Goal: Use online tool/utility: Use online tool/utility

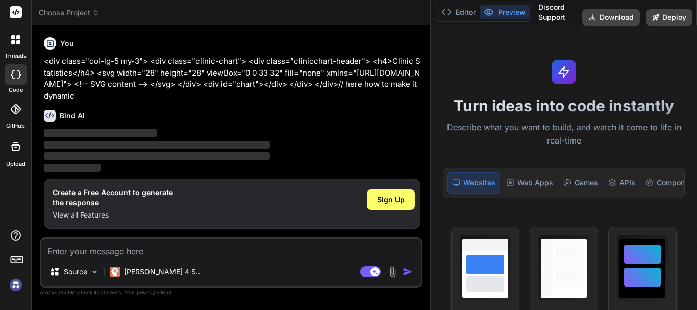
drag, startPoint x: 251, startPoint y: 92, endPoint x: 615, endPoint y: 89, distance: 364.0
click at [615, 89] on div "Choose Project Created with Pixso. Bind AI Web Search Created with Pixso. Code …" at bounding box center [365, 155] width 666 height 310
drag, startPoint x: 430, startPoint y: 108, endPoint x: 162, endPoint y: 132, distance: 268.5
click at [459, 108] on div "Choose Project Created with Pixso. Bind AI Web Search Created with Pixso. Code …" at bounding box center [365, 155] width 666 height 310
click at [452, 12] on icon at bounding box center [447, 12] width 10 height 10
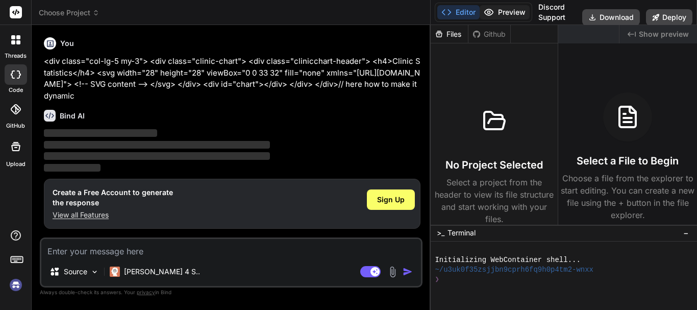
click at [512, 15] on button "Preview" at bounding box center [505, 12] width 50 height 14
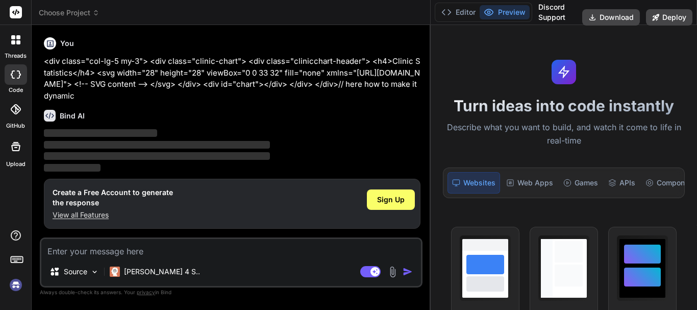
click at [9, 76] on div at bounding box center [16, 74] width 22 height 20
type textarea "x"
click at [15, 16] on rect at bounding box center [16, 12] width 12 height 12
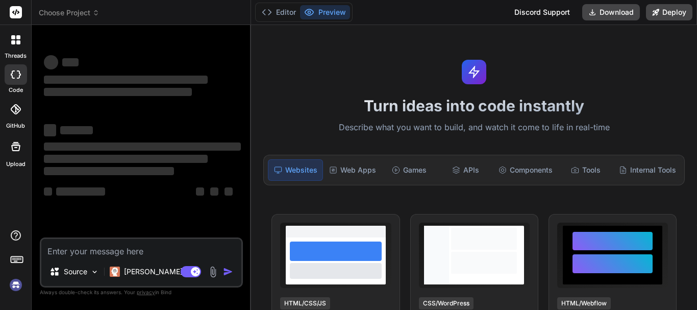
click at [155, 249] on textarea at bounding box center [141, 248] width 200 height 18
type textarea "x"
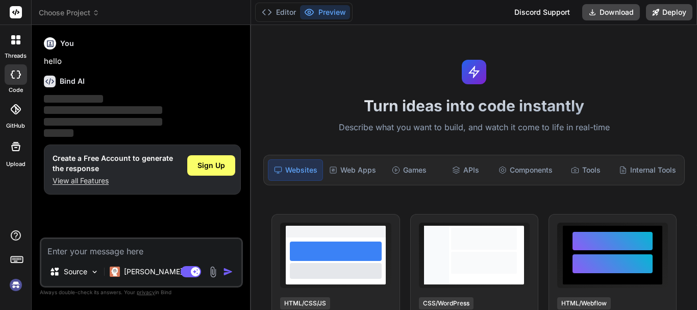
type textarea "<div class="col-lg-5 my-3"> <div class="clinic-chart"> <div class="clinicchart-…"
type textarea "x"
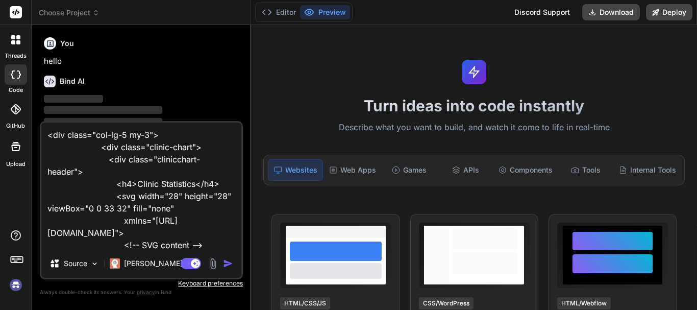
scroll to position [62, 0]
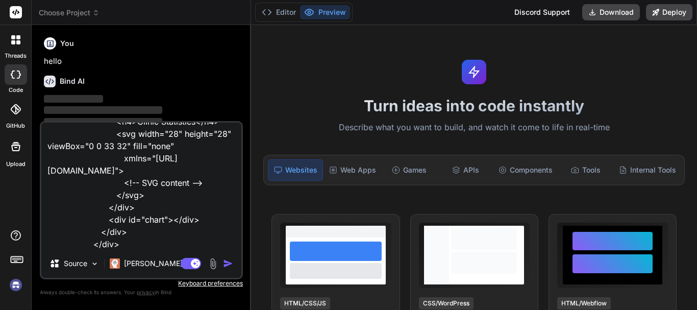
type textarea "<div class="col-lg-5 my-3"> <div class="clinic-chart"> <div class="clinicchart-…"
type textarea "x"
type textarea "<div class="col-lg-5 my-3"> <div class="clinic-chart"> <div class="clinicchart-…"
type textarea "x"
type textarea "<div class="col-lg-5 my-3"> <div class="clinic-chart"> <div class="clinicchart-…"
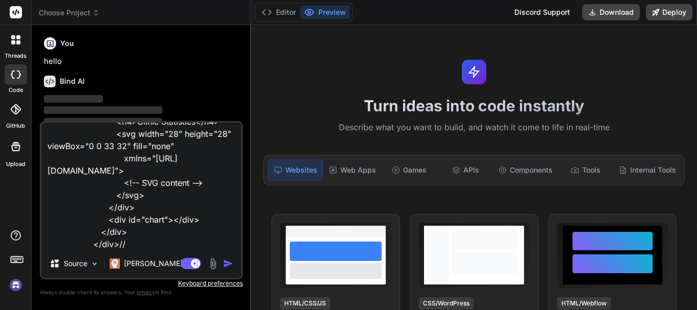
type textarea "x"
type textarea "<div class="col-lg-5 my-3"> <div class="clinic-chart"> <div class="clinicchart-…"
type textarea "x"
type textarea "<div class="col-lg-5 my-3"> <div class="clinic-chart"> <div class="clinicchart-…"
type textarea "x"
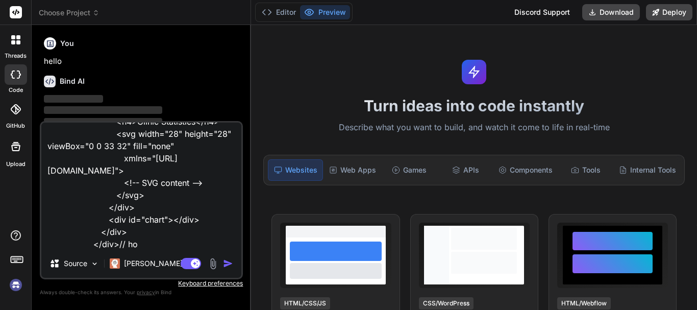
type textarea "<div class="col-lg-5 my-3"> <div class="clinic-chart"> <div class="clinicchart-…"
type textarea "x"
type textarea "<div class="col-lg-5 my-3"> <div class="clinic-chart"> <div class="clinicchart-…"
type textarea "x"
type textarea "<div class="col-lg-5 my-3"> <div class="clinic-chart"> <div class="clinicchart-…"
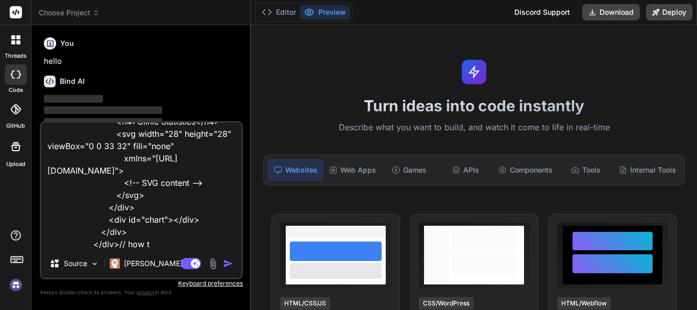
type textarea "x"
type textarea "<div class="col-lg-5 my-3"> <div class="clinic-chart"> <div class="clinicchart-…"
type textarea "x"
type textarea "<div class="col-lg-5 my-3"> <div class="clinic-chart"> <div class="clinicchart-…"
type textarea "x"
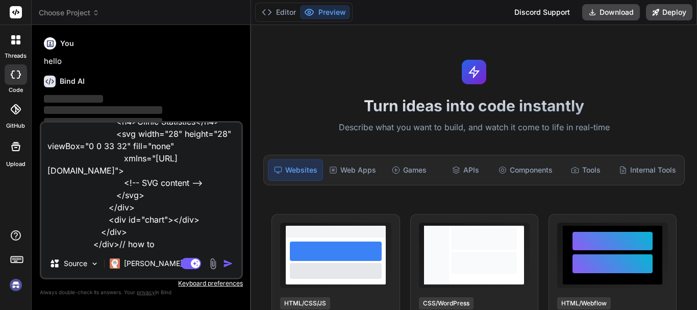
type textarea "<div class="col-lg-5 my-3"> <div class="clinic-chart"> <div class="clinicchart-…"
type textarea "x"
type textarea "<div class="col-lg-5 my-3"> <div class="clinic-chart"> <div class="clinicchart-…"
type textarea "x"
type textarea "<div class="col-lg-5 my-3"> <div class="clinic-chart"> <div class="clinicchart-…"
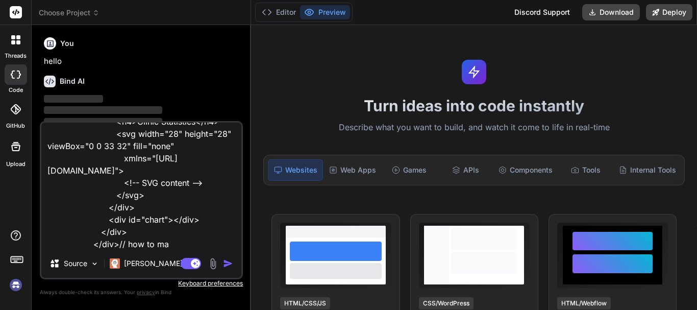
type textarea "x"
type textarea "<div class="col-lg-5 my-3"> <div class="clinic-chart"> <div class="clinicchart-…"
type textarea "x"
type textarea "<div class="col-lg-5 my-3"> <div class="clinic-chart"> <div class="clinicchart-…"
type textarea "x"
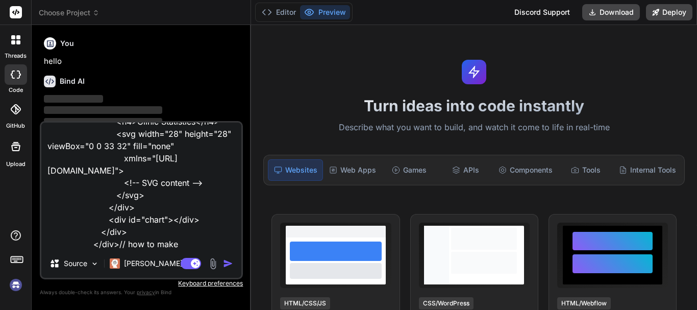
type textarea "<div class="col-lg-5 my-3"> <div class="clinic-chart"> <div class="clinicchart-…"
type textarea "x"
type textarea "<div class="col-lg-5 my-3"> <div class="clinic-chart"> <div class="clinicchart-…"
type textarea "x"
type textarea "<div class="col-lg-5 my-3"> <div class="clinic-chart"> <div class="clinicchart-…"
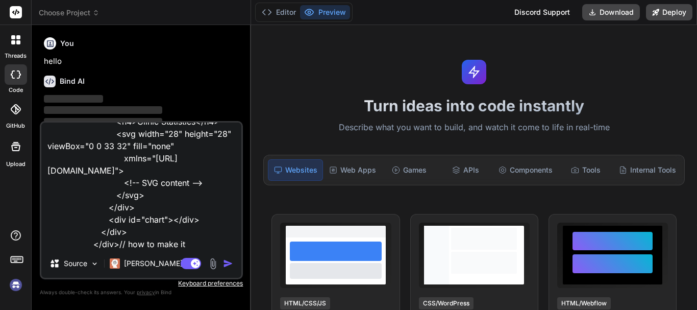
type textarea "x"
type textarea "<div class="col-lg-5 my-3"> <div class="clinic-chart"> <div class="clinicchart-…"
type textarea "x"
type textarea "<div class="col-lg-5 my-3"> <div class="clinic-chart"> <div class="clinicchart-…"
type textarea "x"
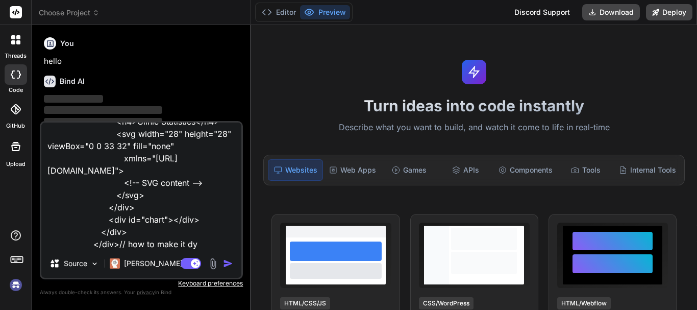
type textarea "<div class="col-lg-5 my-3"> <div class="clinic-chart"> <div class="clinicchart-…"
type textarea "x"
type textarea "<div class="col-lg-5 my-3"> <div class="clinic-chart"> <div class="clinicchart-…"
type textarea "x"
type textarea "<div class="col-lg-5 my-3"> <div class="clinic-chart"> <div class="clinicchart-…"
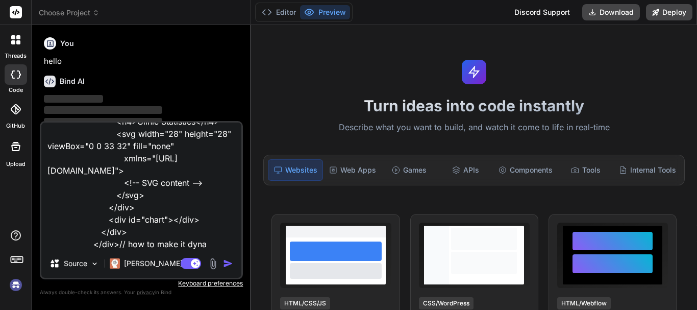
type textarea "x"
type textarea "<div class="col-lg-5 my-3"> <div class="clinic-chart"> <div class="clinicchart-…"
type textarea "x"
type textarea "<div class="col-lg-5 my-3"> <div class="clinic-chart"> <div class="clinicchart-…"
type textarea "x"
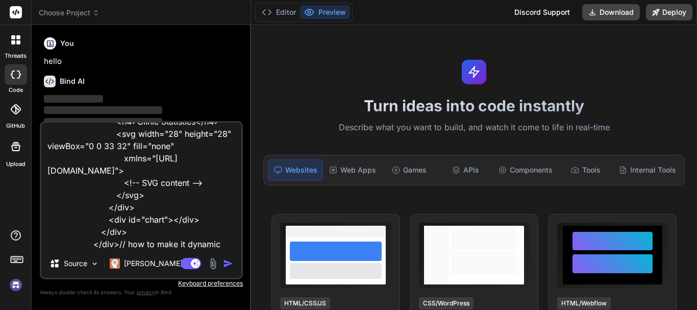
type textarea "<div class="col-lg-5 my-3"> <div class="clinic-chart"> <div class="clinicchart-…"
click at [226, 260] on img "button" at bounding box center [228, 263] width 10 height 10
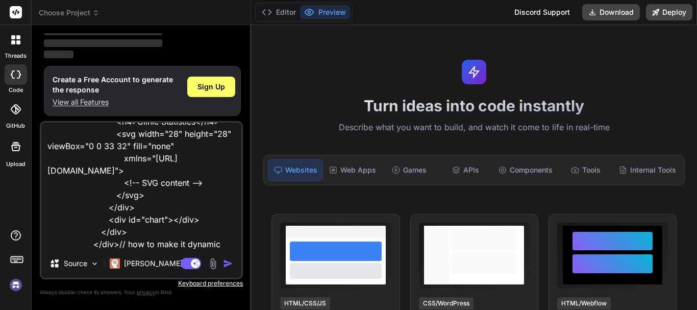
click at [230, 265] on img "button" at bounding box center [228, 263] width 10 height 10
click at [229, 261] on img "button" at bounding box center [228, 263] width 10 height 10
click at [249, 48] on div "Bind AI Web Search Created with Pixso. Code Generator You hello Bind AI ‌ ‌ ‌ ‌…" at bounding box center [142, 167] width 220 height 284
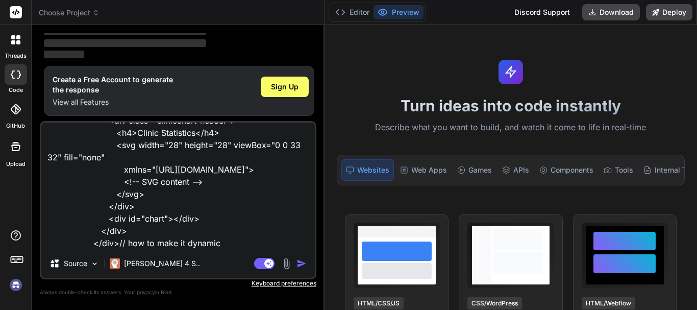
scroll to position [27, 0]
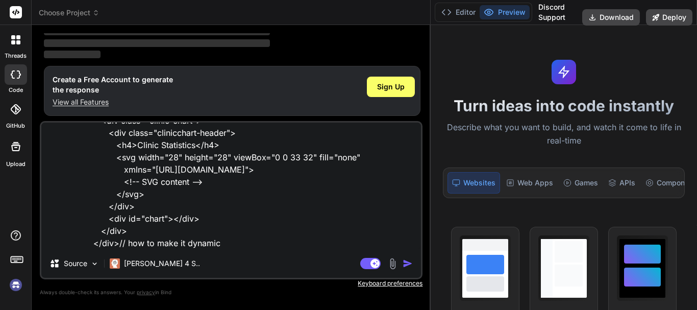
drag, startPoint x: 250, startPoint y: 48, endPoint x: 697, endPoint y: 63, distance: 446.9
click at [697, 63] on div "Choose Project Created with Pixso. Bind AI Web Search Created with Pixso. Code …" at bounding box center [365, 155] width 666 height 310
click at [142, 262] on p "[PERSON_NAME] 4 S.." at bounding box center [162, 263] width 76 height 10
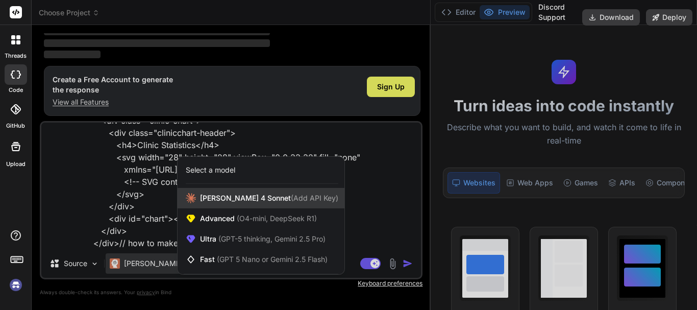
click at [250, 199] on span "[PERSON_NAME] 4 Sonnet (Add API Key)" at bounding box center [269, 198] width 138 height 10
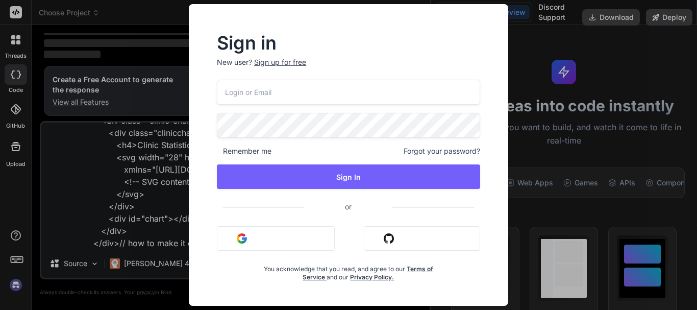
click at [95, 156] on div "Sign in New user? Sign up for free Remember me Forgot your password? Sign In or…" at bounding box center [348, 155] width 697 height 310
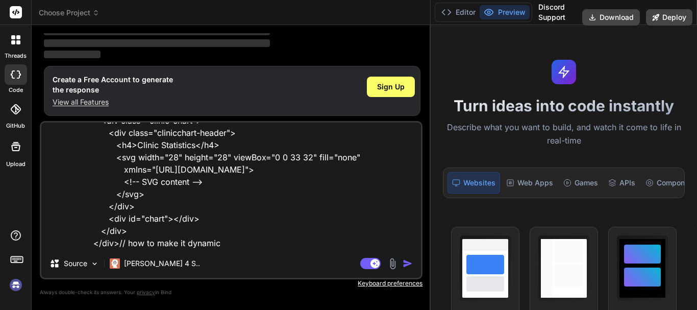
click at [240, 253] on div "<div class="col-lg-5 my-3"> <div class="clinic-chart"> <div class="clinicchart-…" at bounding box center [231, 200] width 383 height 158
click at [163, 263] on p "[PERSON_NAME] 4 S.." at bounding box center [162, 263] width 76 height 10
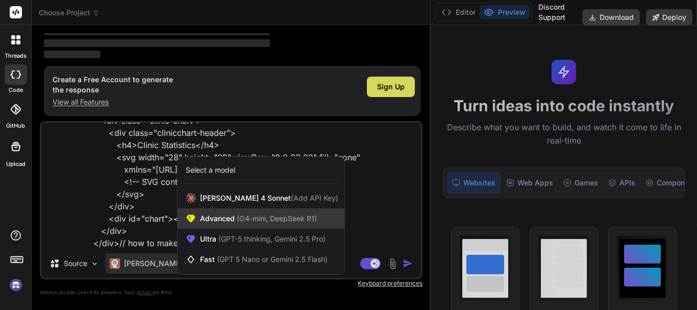
click at [211, 221] on span "Advanced (O4-mini, DeepSeek R1)" at bounding box center [258, 218] width 117 height 10
type textarea "x"
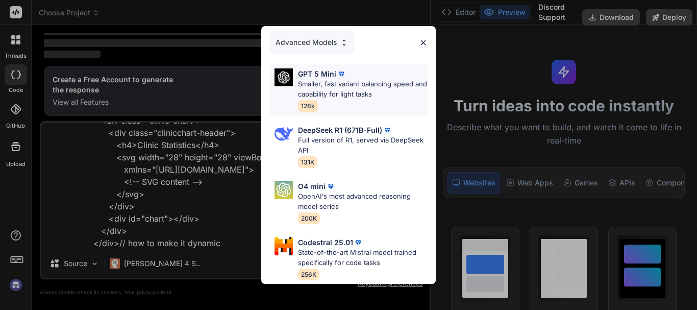
click at [319, 79] on p "Smaller, fast variant balancing speed and capability for light tasks" at bounding box center [363, 89] width 130 height 20
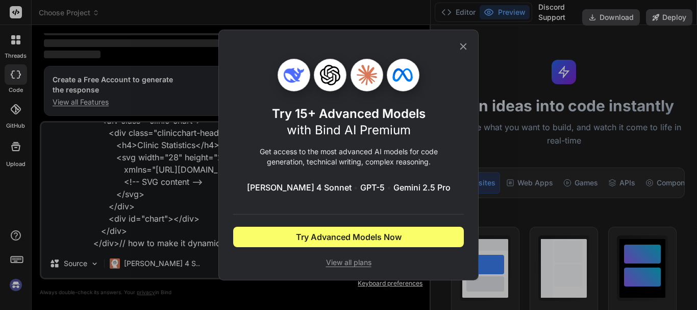
click at [465, 50] on icon at bounding box center [463, 46] width 11 height 11
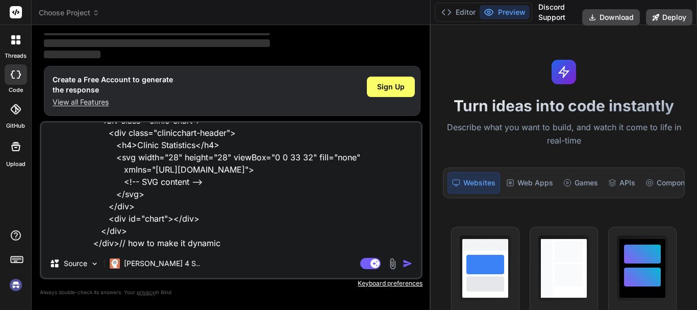
click at [409, 263] on img "button" at bounding box center [408, 263] width 10 height 10
